Goal: Information Seeking & Learning: Learn about a topic

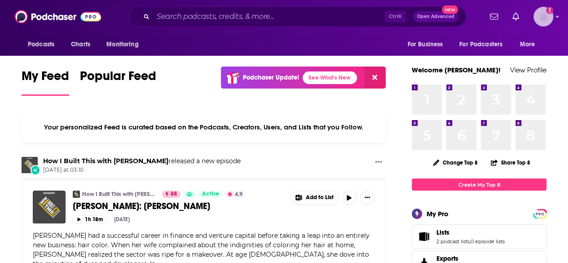
click at [553, 19] on img "Logged in as BerkMarc" at bounding box center [543, 17] width 20 height 20
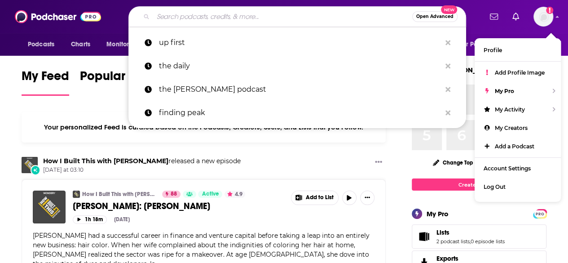
click at [340, 13] on input "Search podcasts, credits, & more..." at bounding box center [282, 16] width 259 height 14
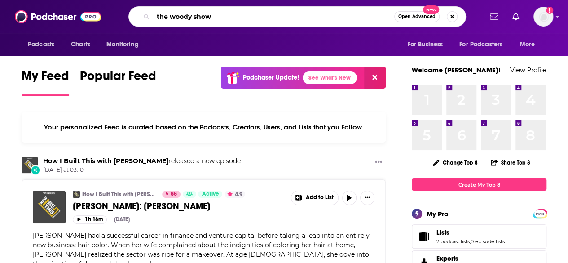
type input "the woody show"
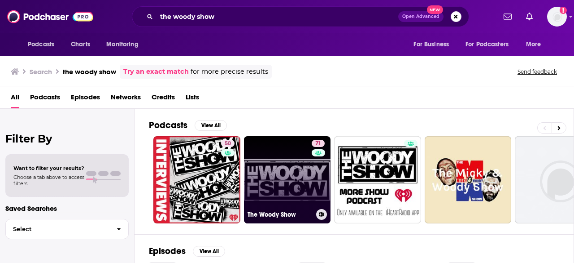
click at [284, 175] on link "71 The Woody Show" at bounding box center [287, 179] width 87 height 87
